Goal: Navigation & Orientation: Find specific page/section

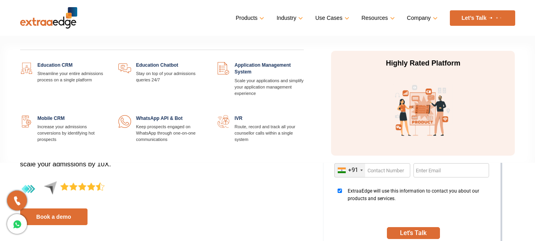
click at [107, 62] on link at bounding box center [107, 62] width 0 height 0
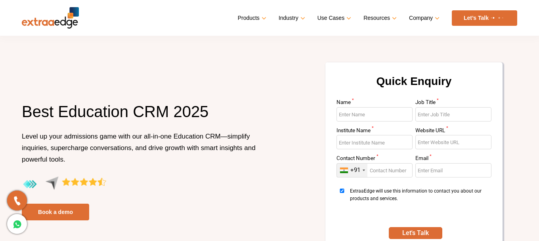
drag, startPoint x: 537, startPoint y: 15, endPoint x: 539, endPoint y: 26, distance: 10.9
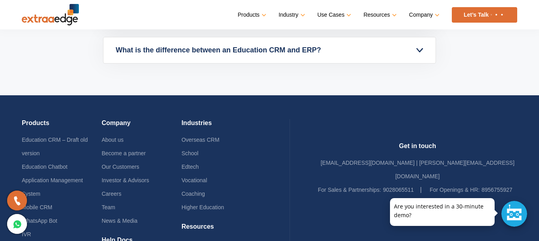
scroll to position [3823, 0]
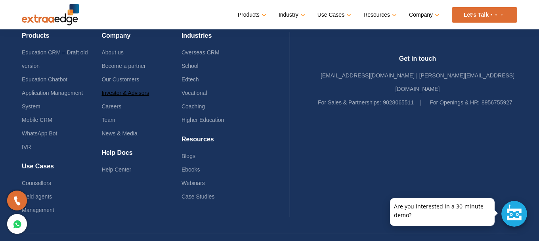
click at [122, 94] on link "Investor & Advisors" at bounding box center [125, 93] width 48 height 6
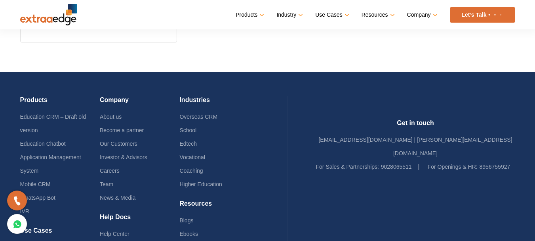
scroll to position [600, 0]
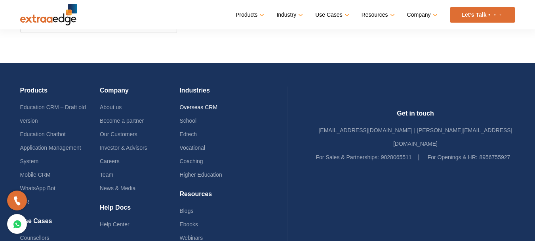
click at [218, 107] on link "Overseas CRM" at bounding box center [199, 107] width 38 height 6
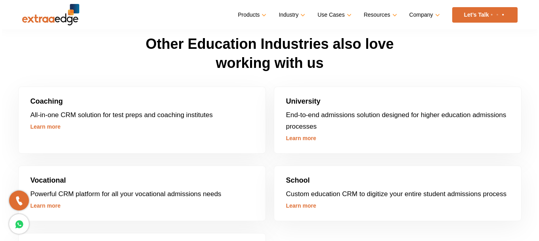
scroll to position [2123, 0]
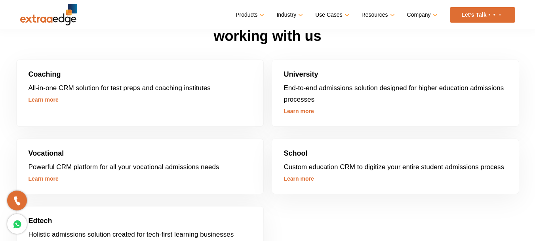
click at [298, 154] on h4 "School" at bounding box center [395, 154] width 223 height 13
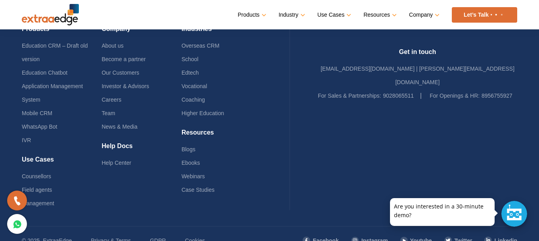
scroll to position [2762, 0]
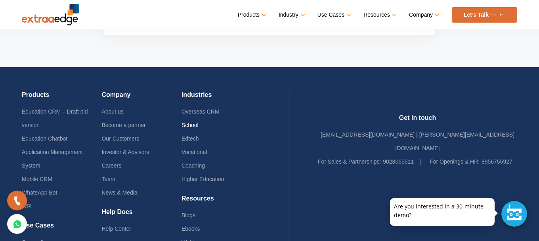
click at [199, 124] on link "School" at bounding box center [190, 125] width 17 height 6
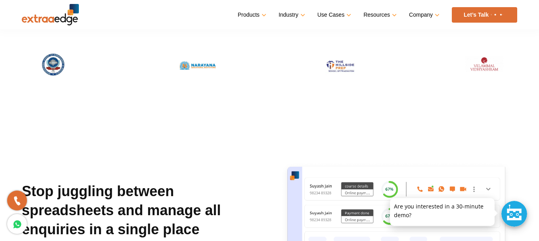
scroll to position [275, 0]
